Goal: Find specific page/section: Find specific page/section

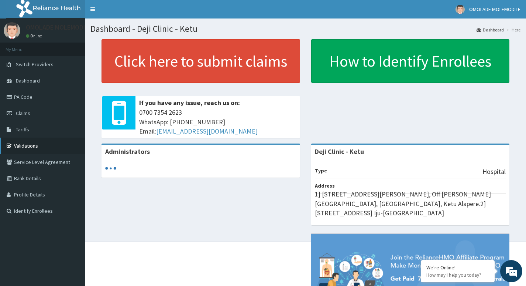
click at [27, 141] on link "Validations" at bounding box center [42, 145] width 85 height 16
click at [27, 147] on link "Validations" at bounding box center [42, 145] width 85 height 16
